Goal: Information Seeking & Learning: Learn about a topic

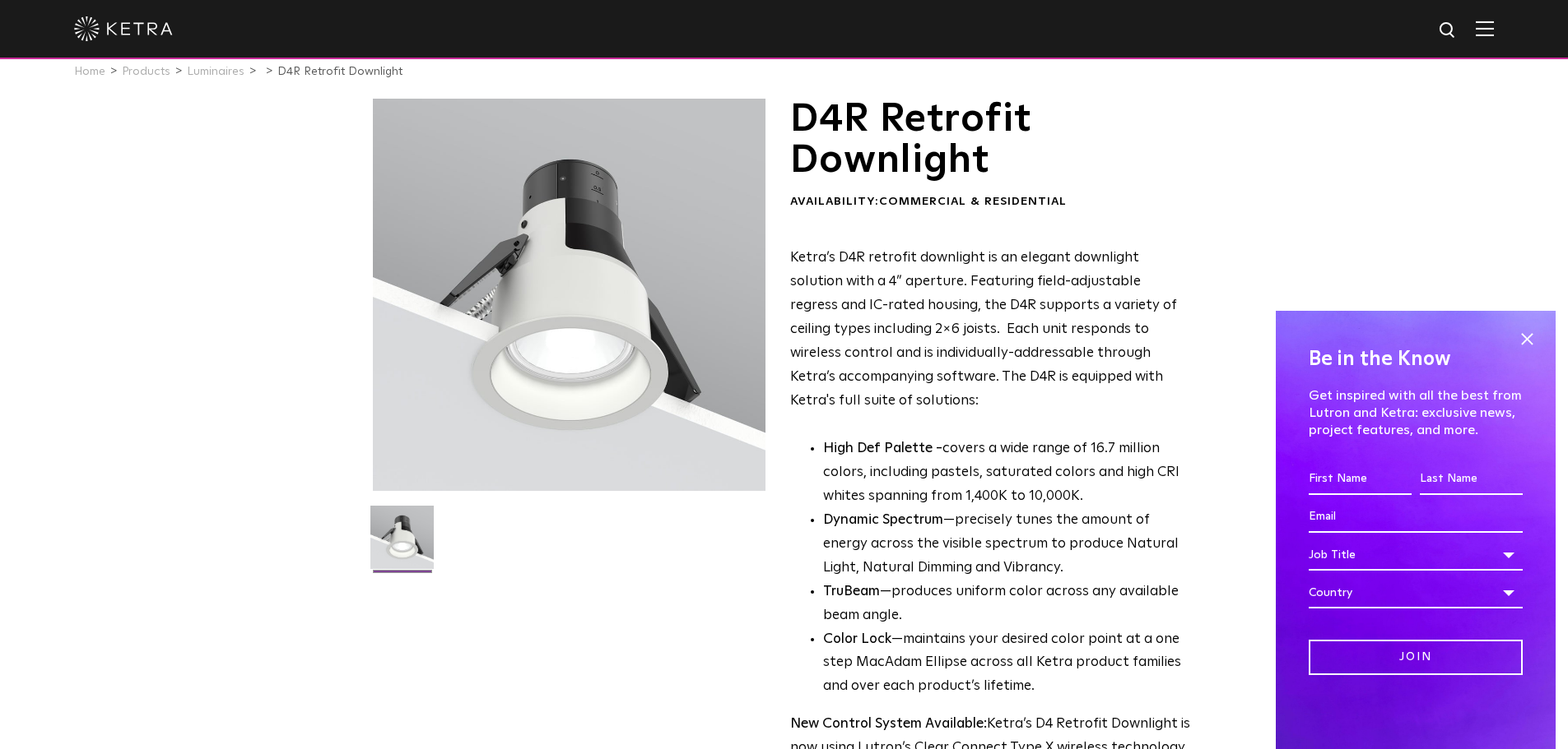
scroll to position [82, 0]
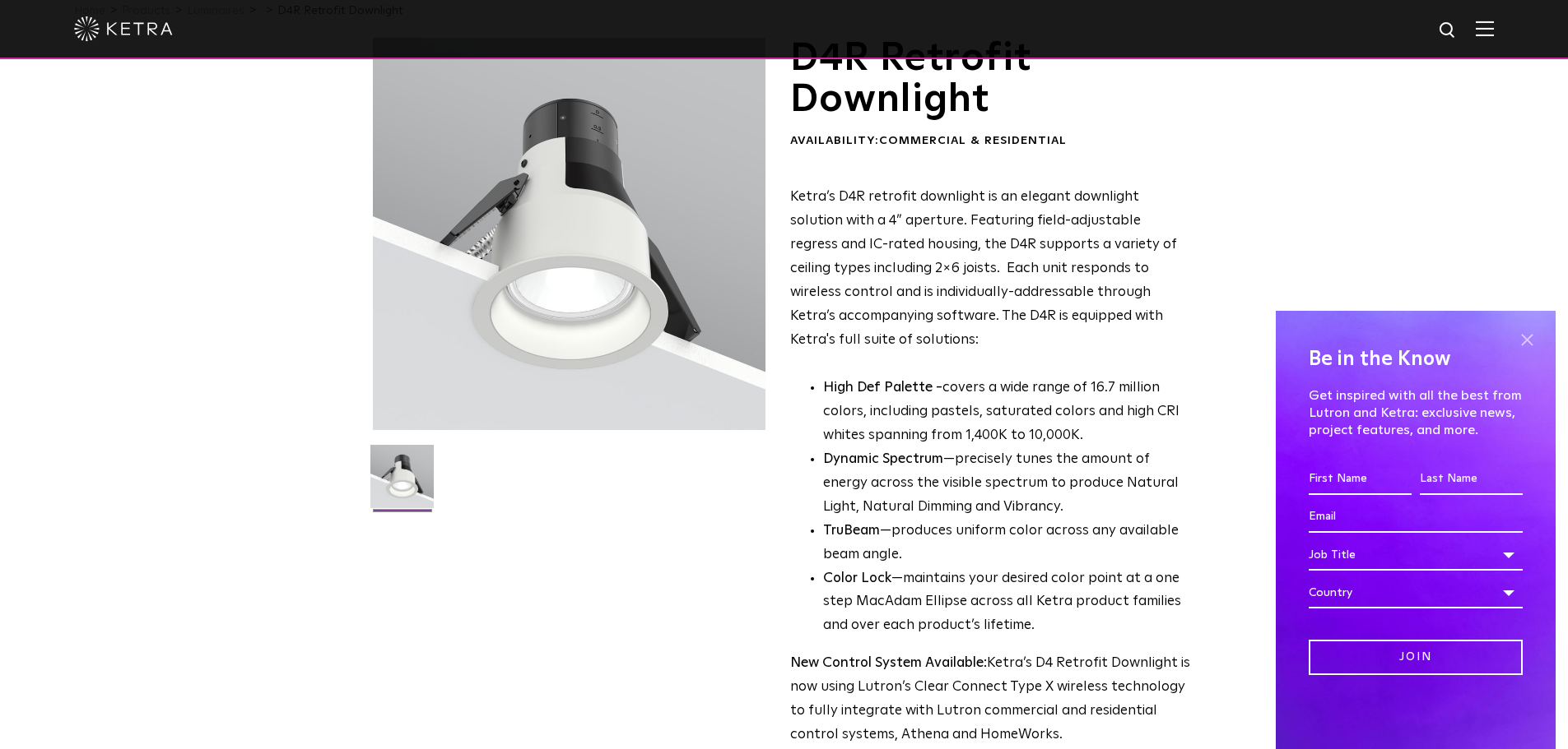
click at [1519, 338] on span at bounding box center [1526, 340] width 25 height 25
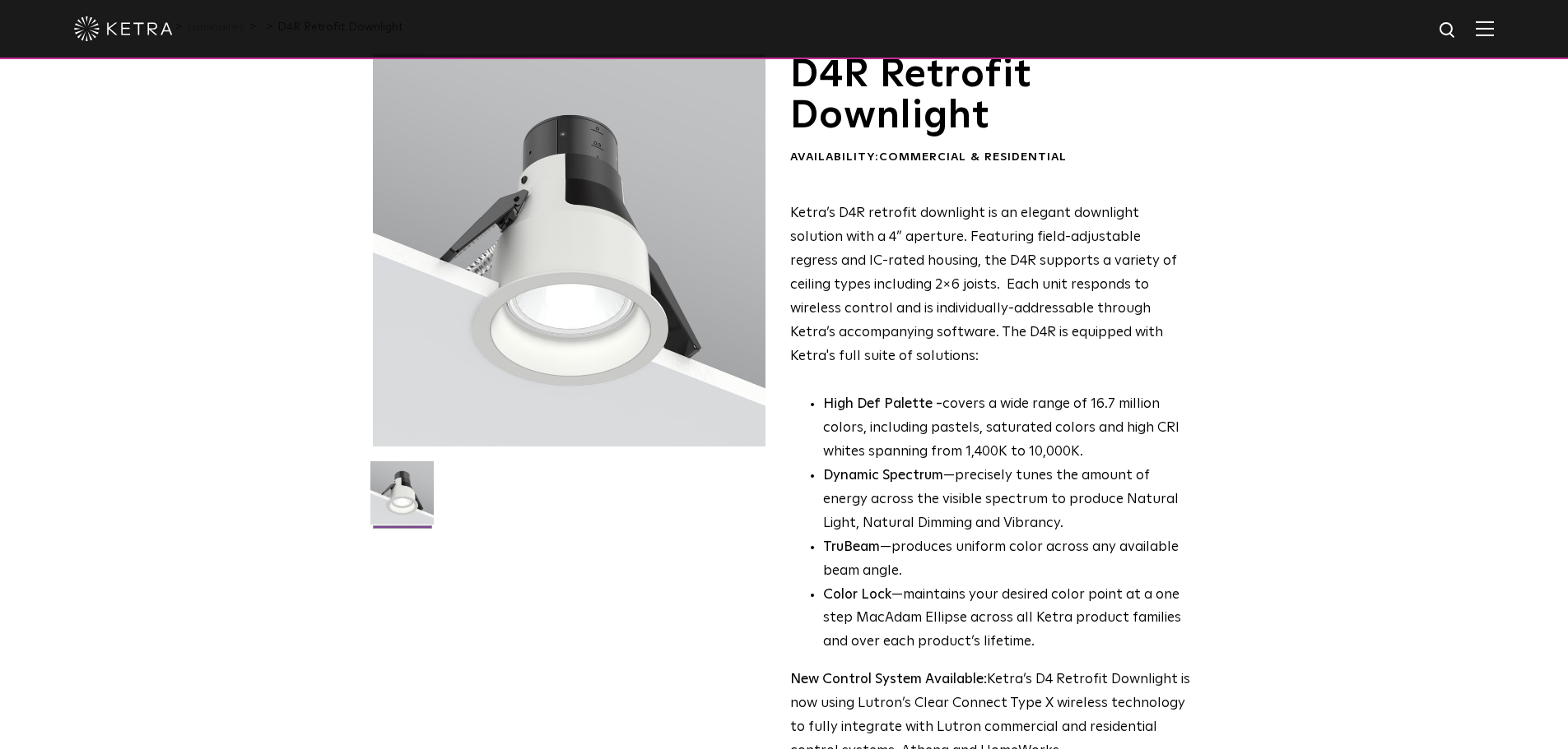
scroll to position [0, 0]
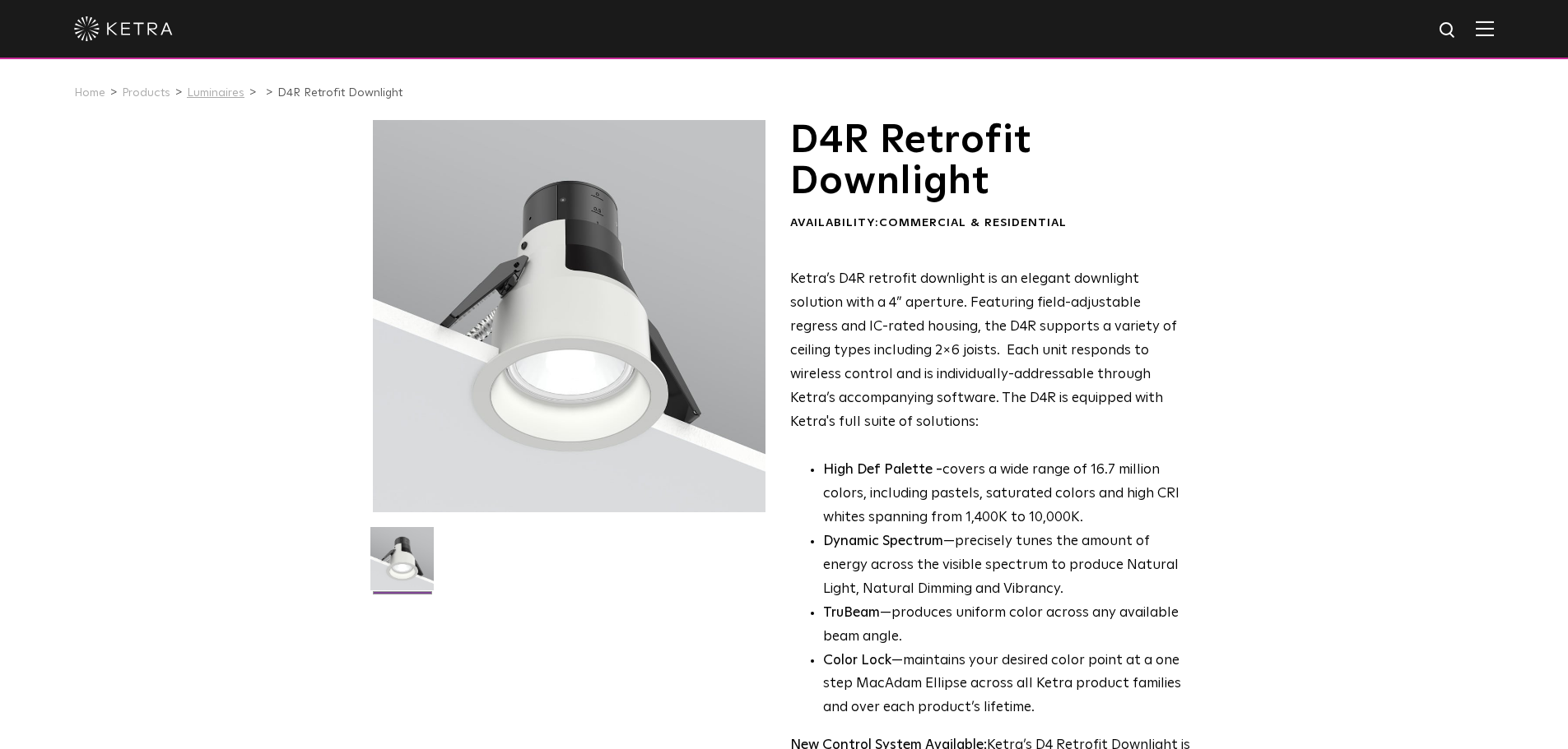
click at [208, 92] on link "Luminaires" at bounding box center [215, 93] width 58 height 11
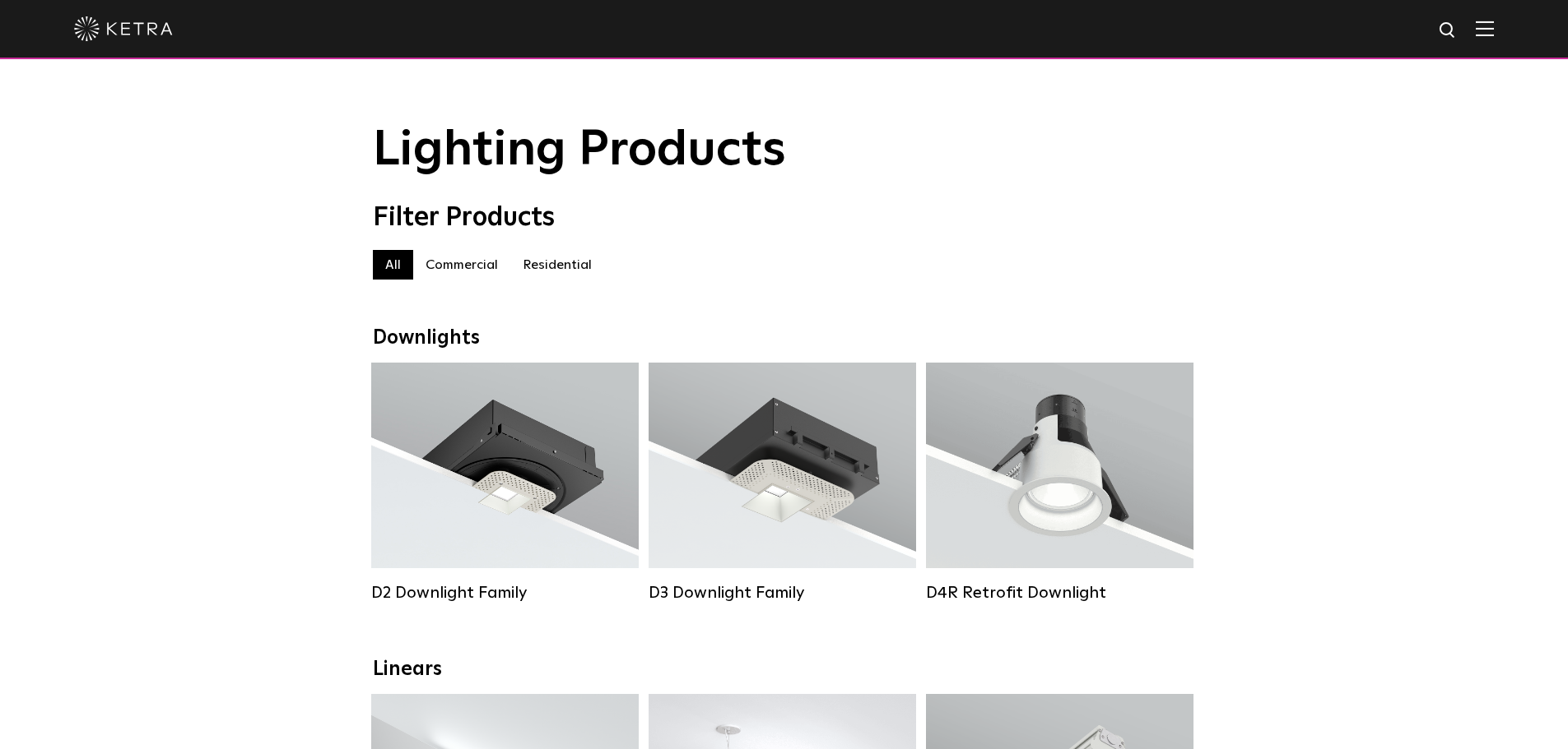
drag, startPoint x: 519, startPoint y: 266, endPoint x: 526, endPoint y: 264, distance: 7.3
click at [519, 266] on label "Residential" at bounding box center [557, 265] width 94 height 30
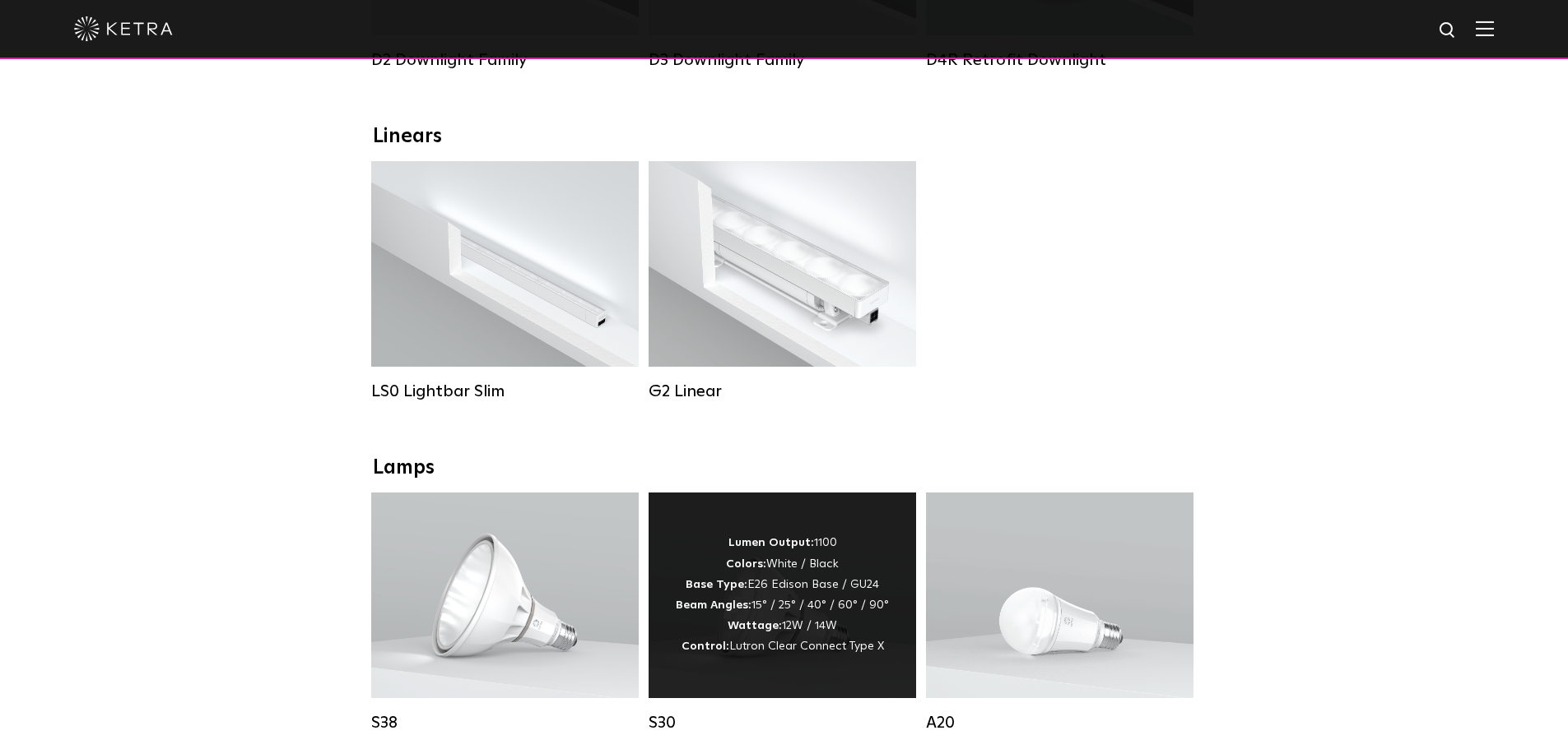
scroll to position [822, 0]
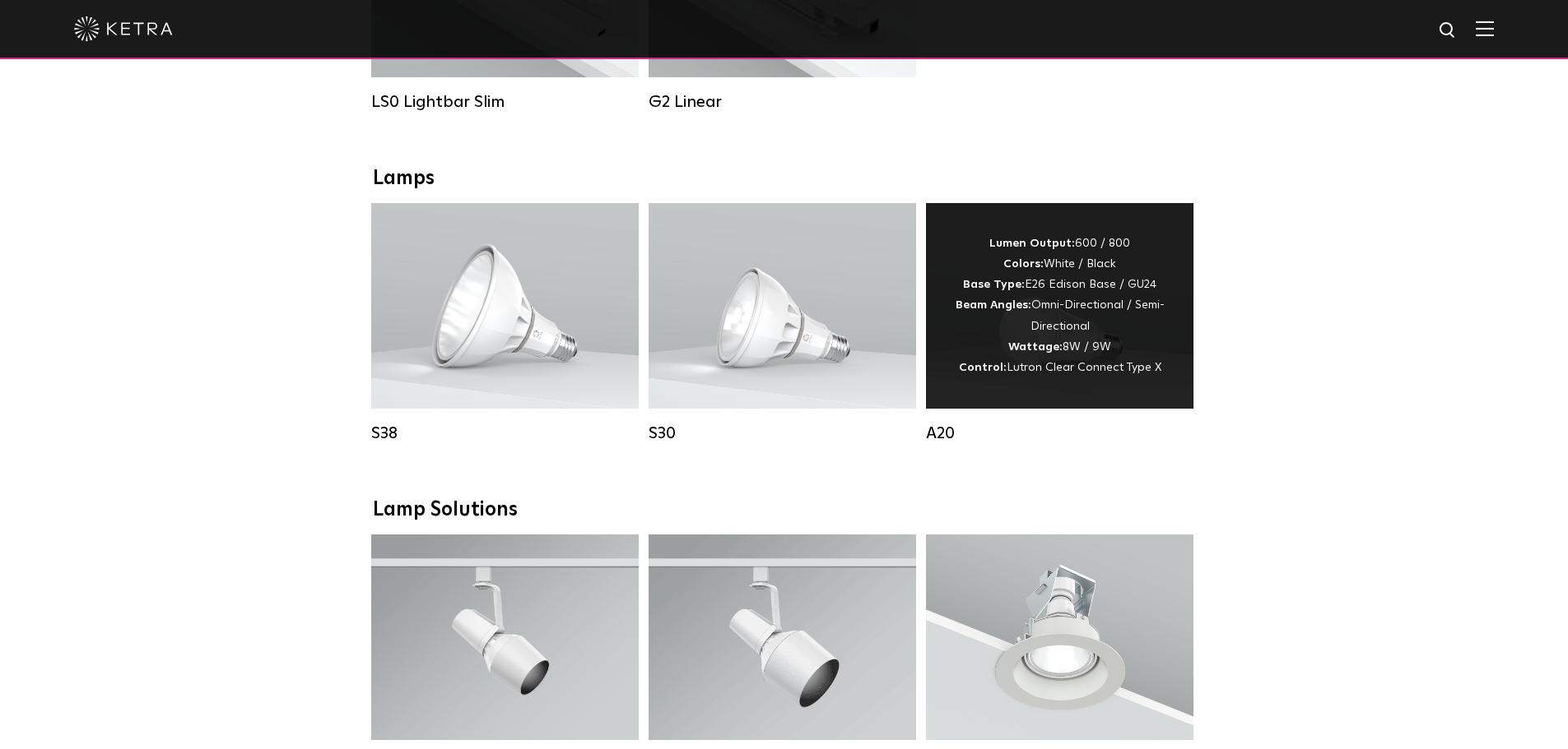
click at [1129, 283] on div "Lumen Output: 600 / 800 Colors: White / Black Base Type: E26 Edison Base / GU24…" at bounding box center [1059, 306] width 218 height 145
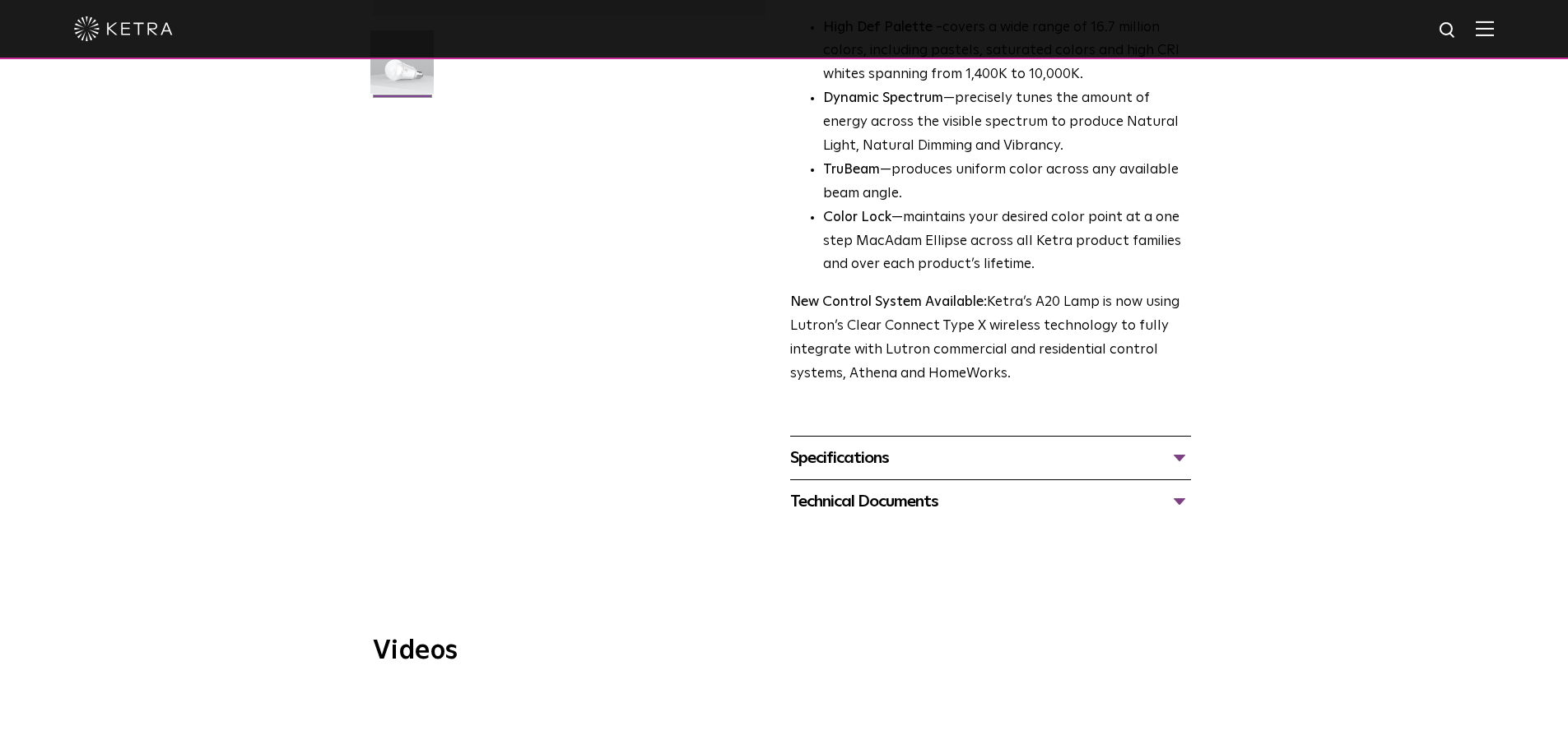
scroll to position [576, 0]
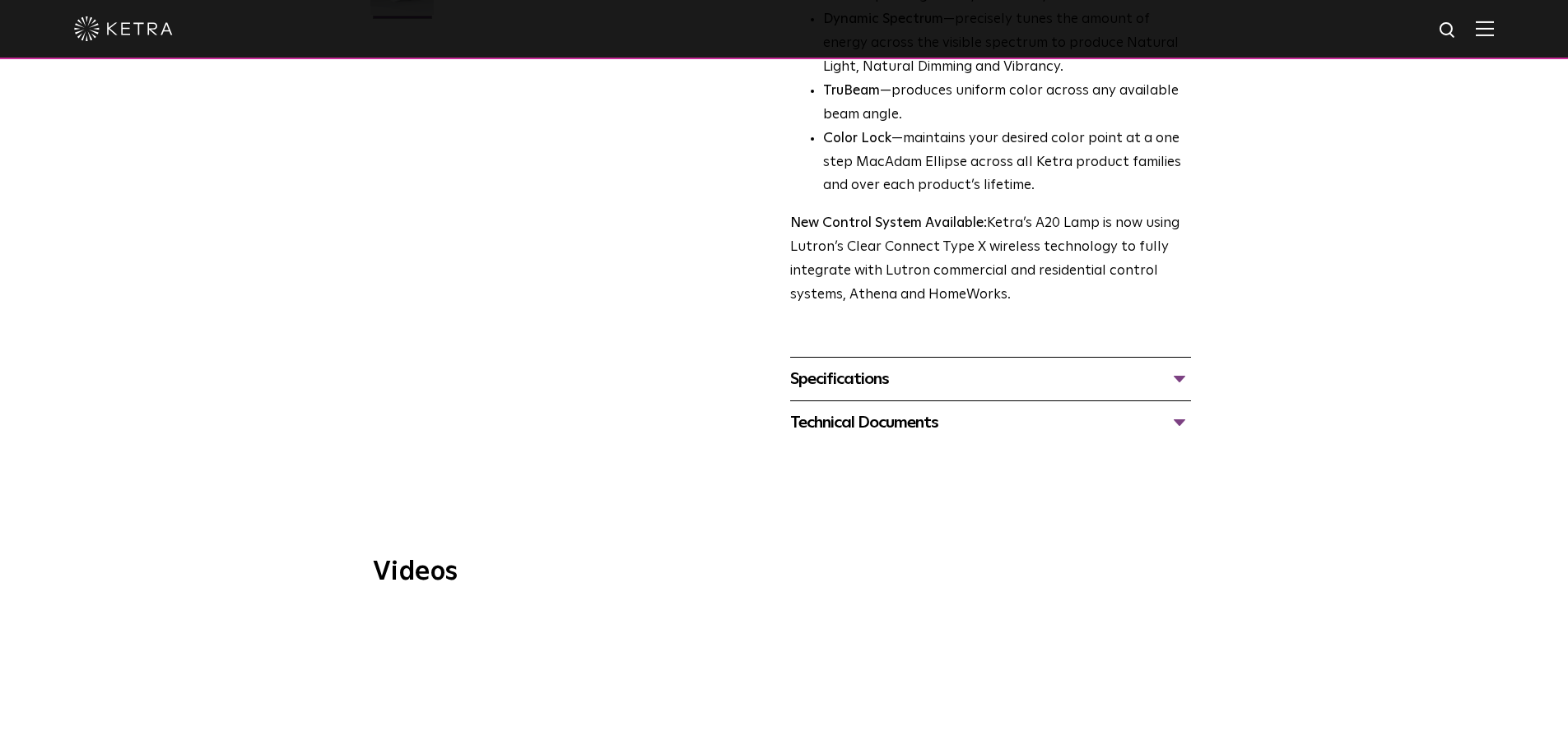
click at [1173, 409] on div "Technical Documents" at bounding box center [990, 423] width 401 height 27
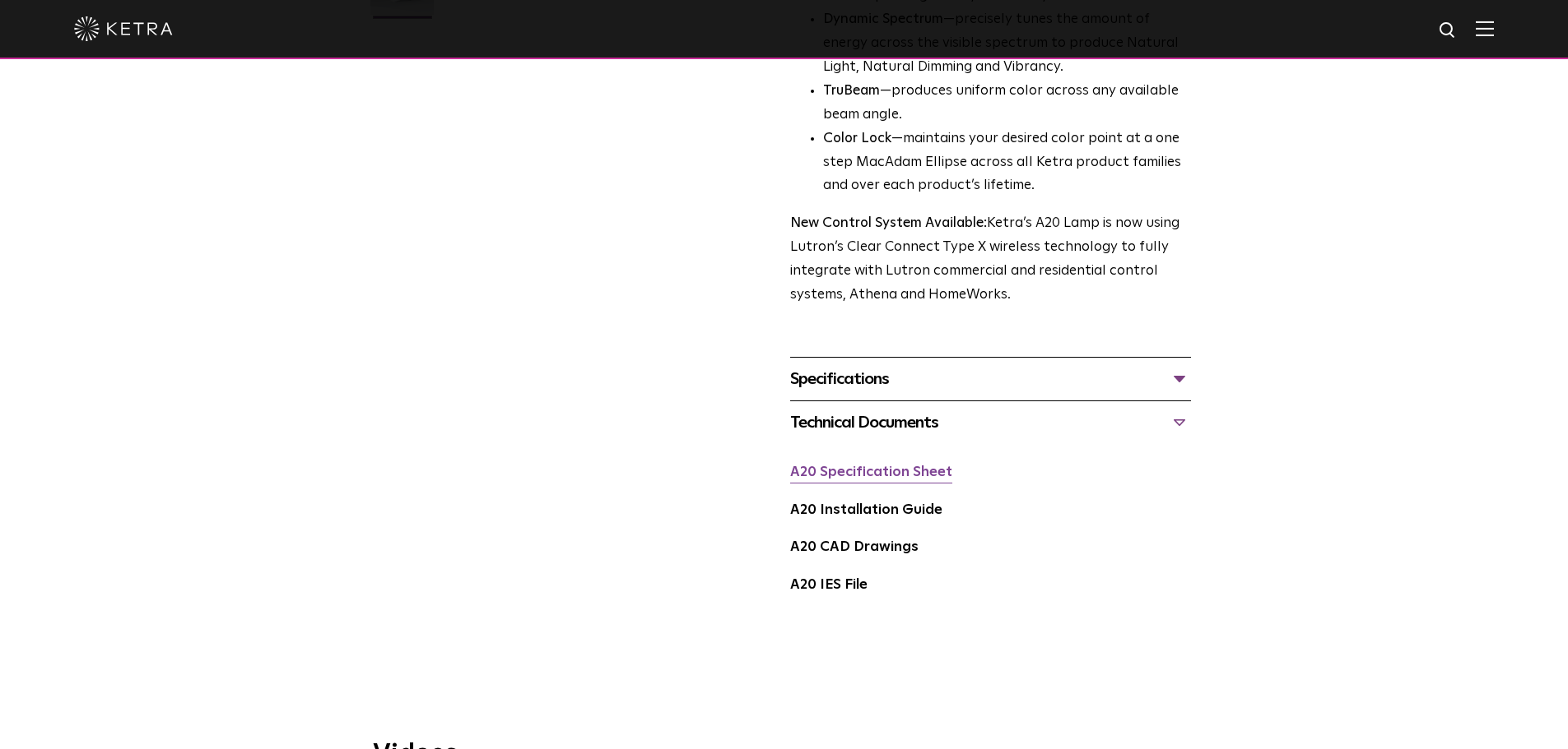
click at [923, 465] on link "A20 Specification Sheet" at bounding box center [871, 472] width 162 height 14
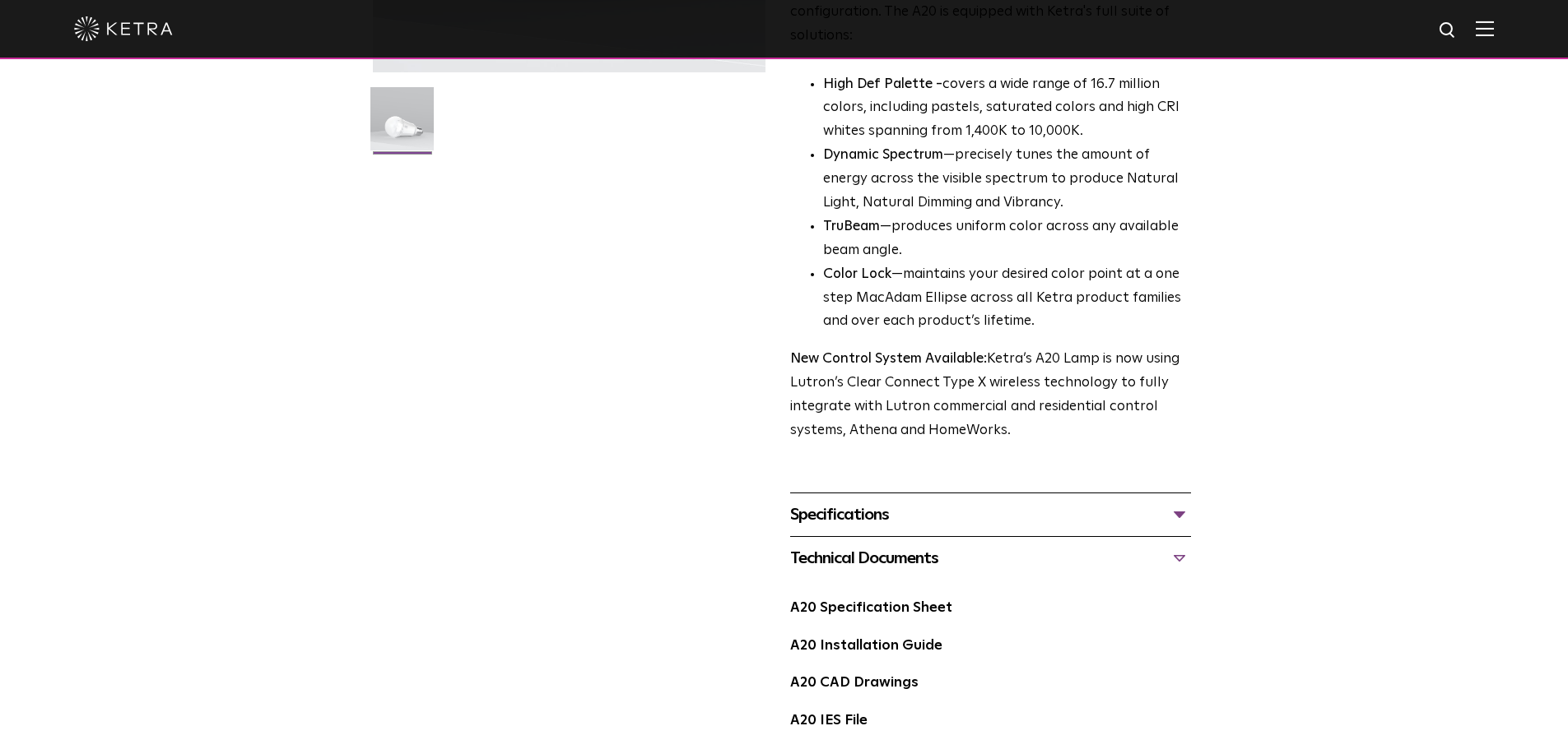
scroll to position [0, 0]
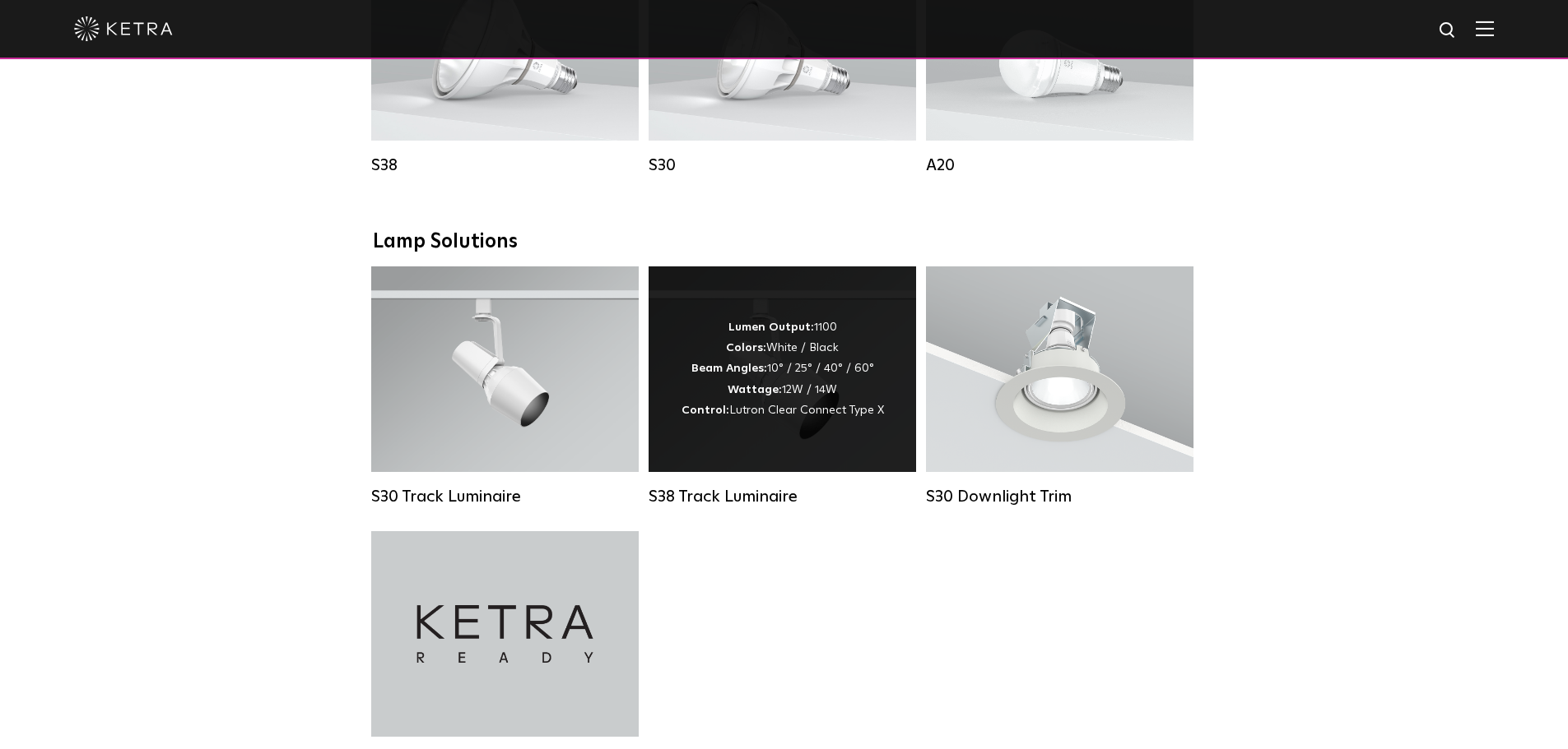
scroll to position [1481, 0]
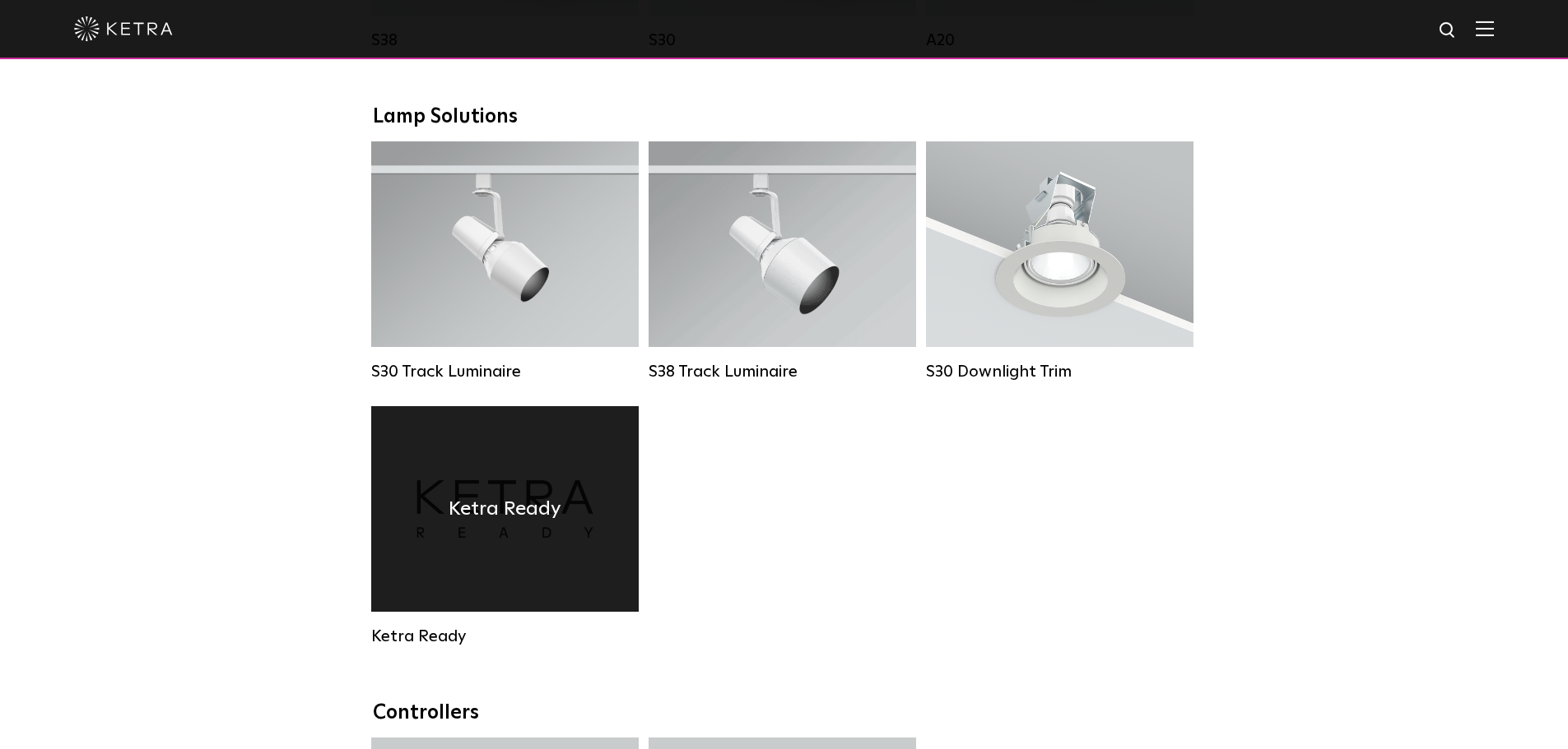
click at [541, 612] on div "Ketra Ready" at bounding box center [505, 509] width 268 height 206
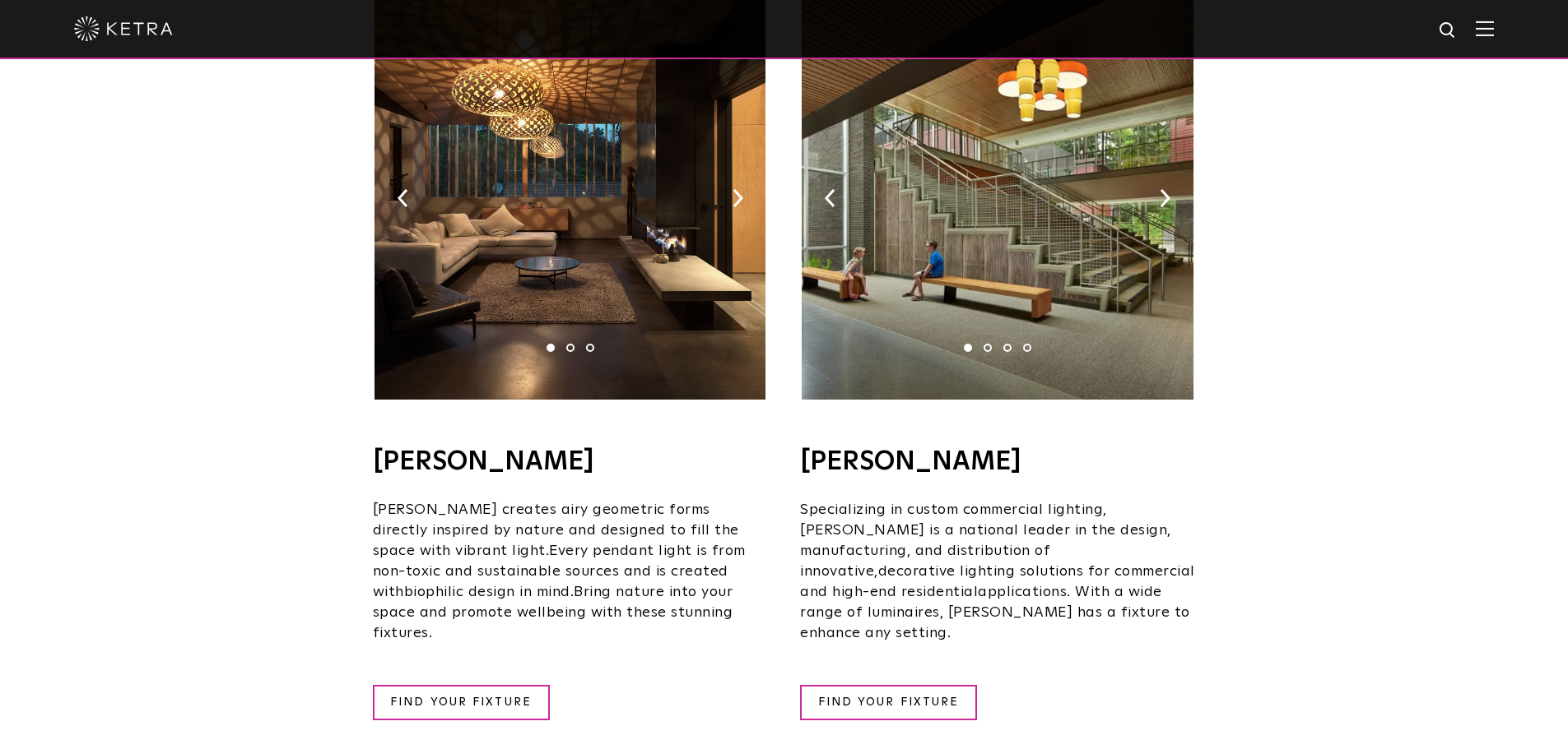
scroll to position [1233, 0]
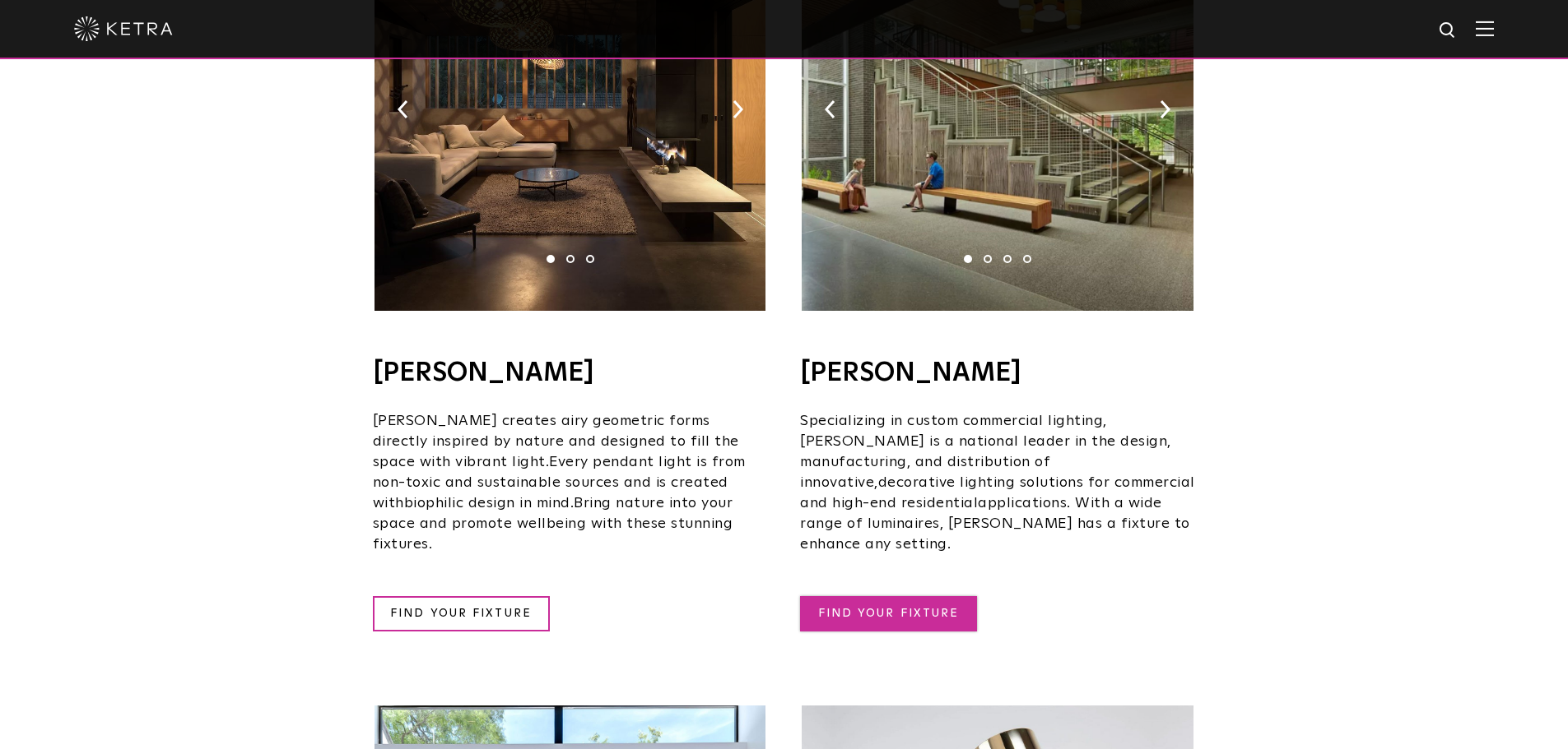
click at [880, 597] on link "FIND YOUR FIXTURE" at bounding box center [888, 614] width 177 height 35
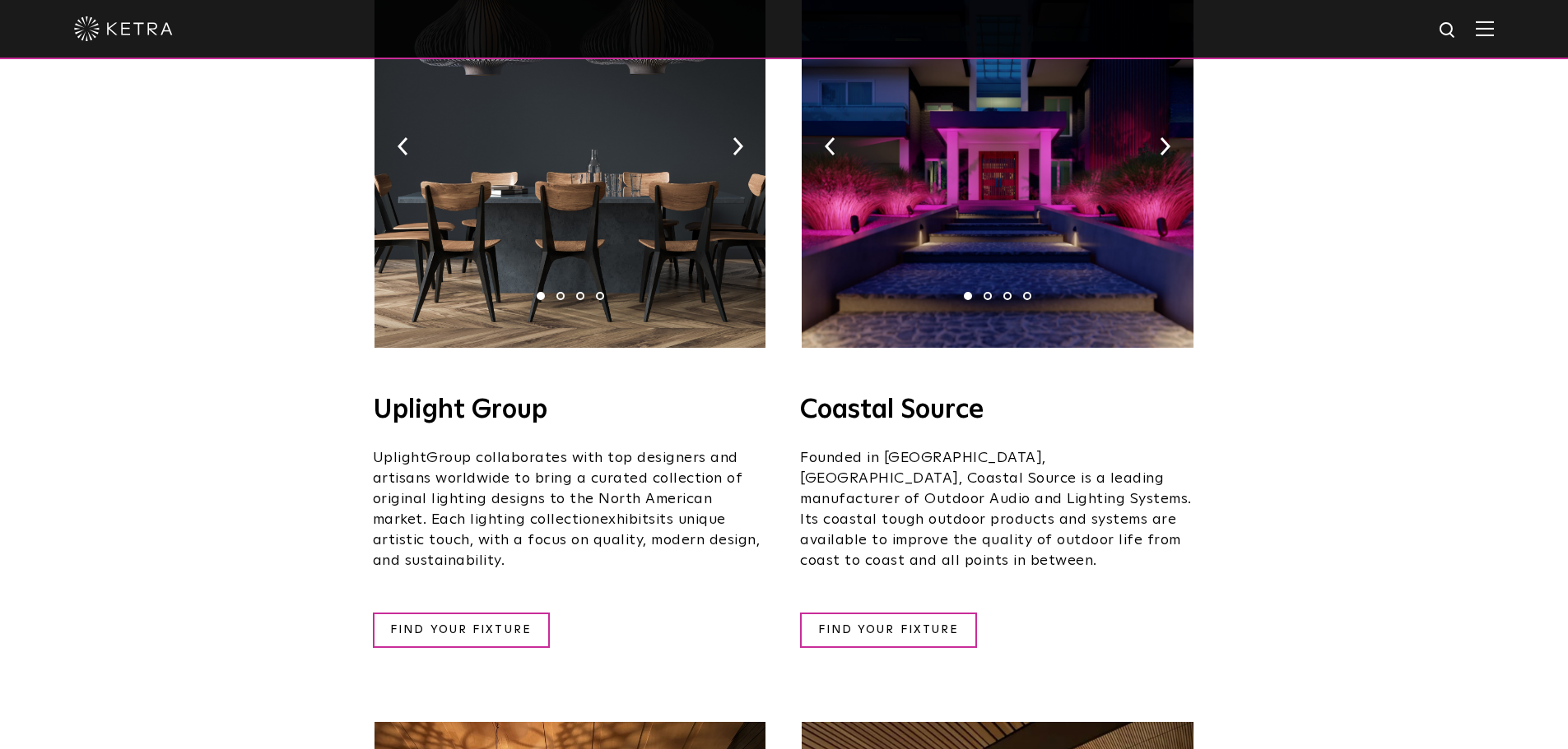
scroll to position [0, 0]
